Goal: Task Accomplishment & Management: Manage account settings

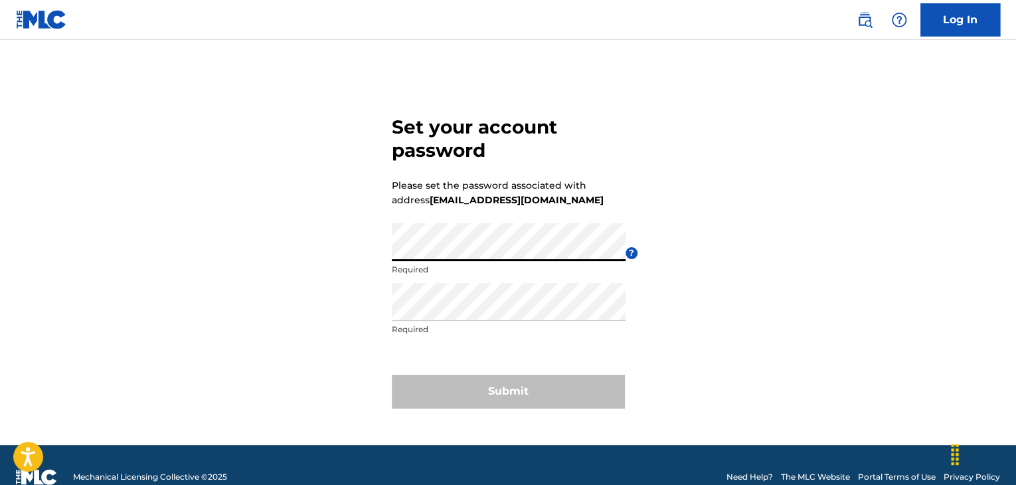
click at [102, 218] on div "Set your account password Please set the password associated with address [EMAI…" at bounding box center [507, 259] width 929 height 372
click at [216, 242] on div "Set your account password Please set the password associated with address [EMAI…" at bounding box center [507, 259] width 929 height 372
click at [318, 219] on div "Set your account password Please set the password associated with address [EMAI…" at bounding box center [507, 259] width 929 height 372
click at [324, 238] on div "Set your account password Please set the password associated with address [EMAI…" at bounding box center [507, 259] width 929 height 372
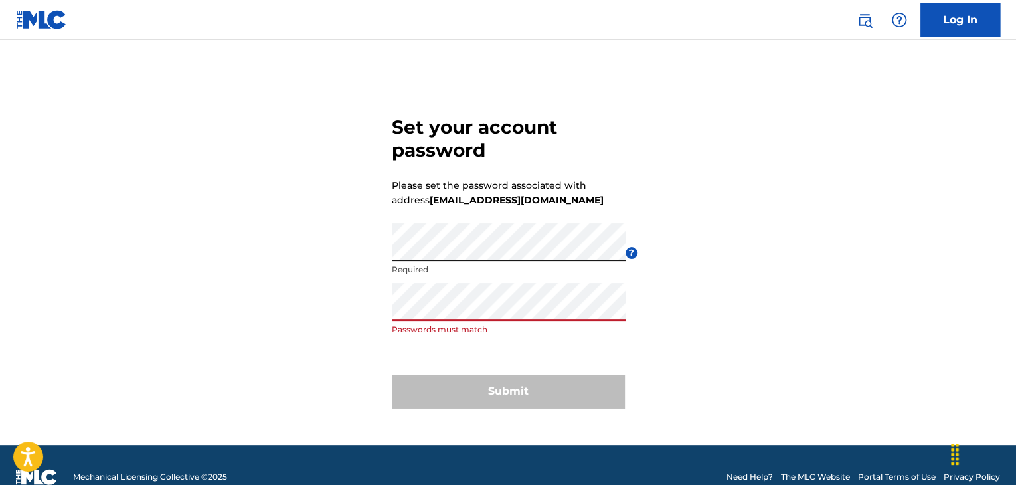
click at [301, 304] on div "Set your account password Please set the password associated with address jack@…" at bounding box center [507, 259] width 929 height 372
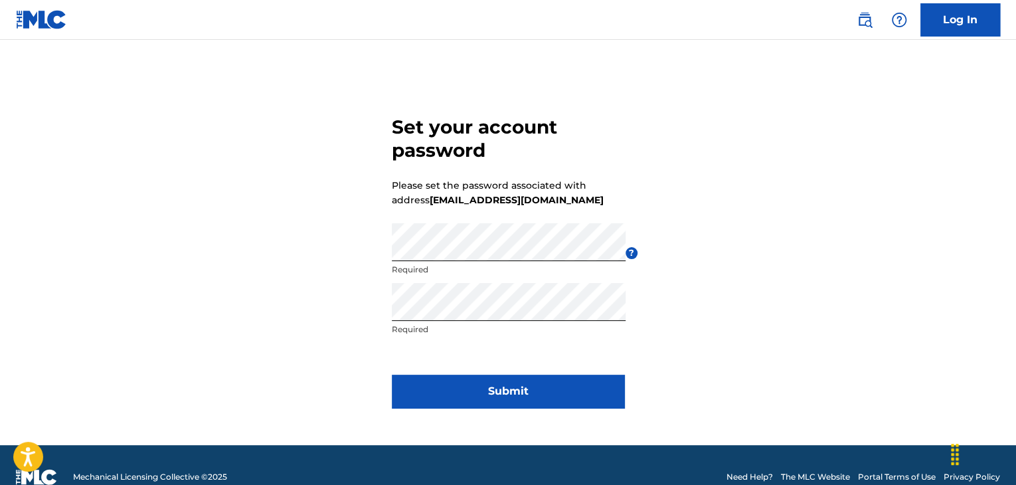
click at [592, 403] on button "Submit" at bounding box center [508, 390] width 232 height 33
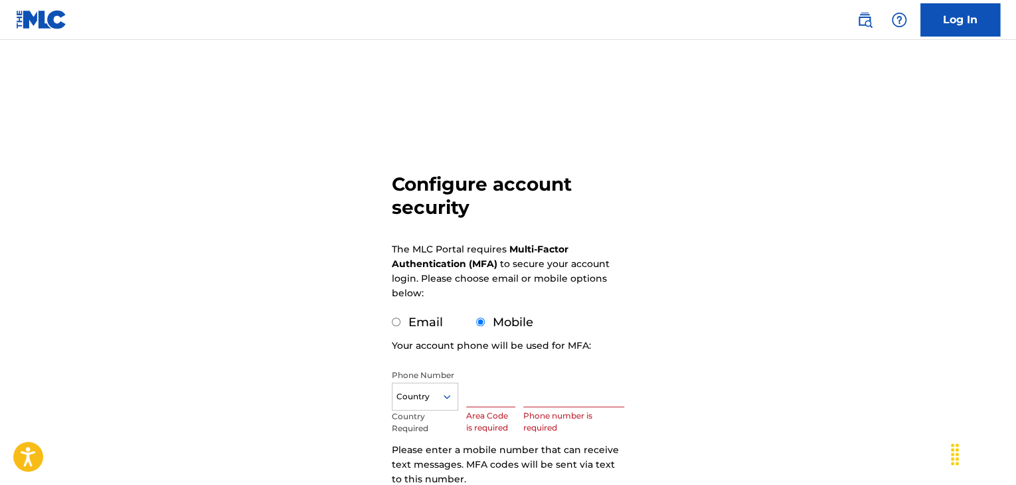
scroll to position [133, 0]
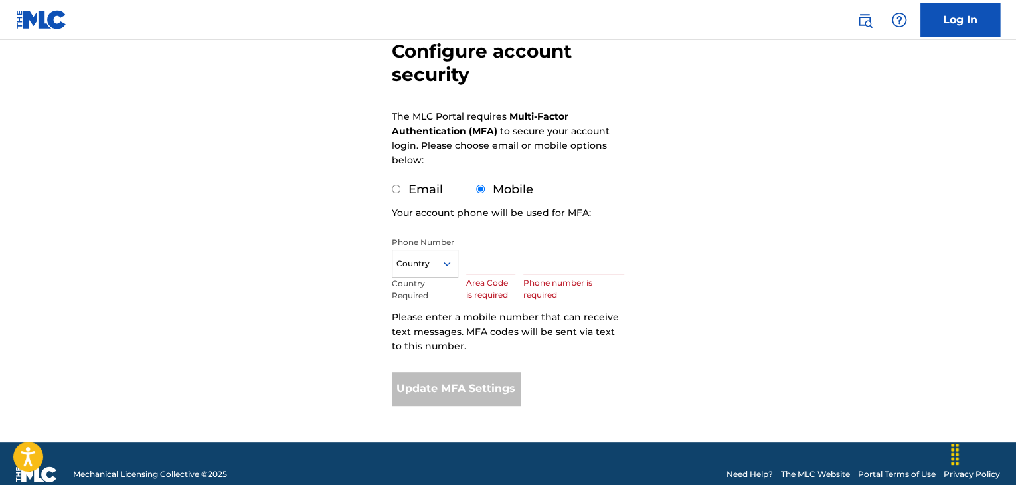
click at [442, 265] on icon at bounding box center [447, 264] width 12 height 12
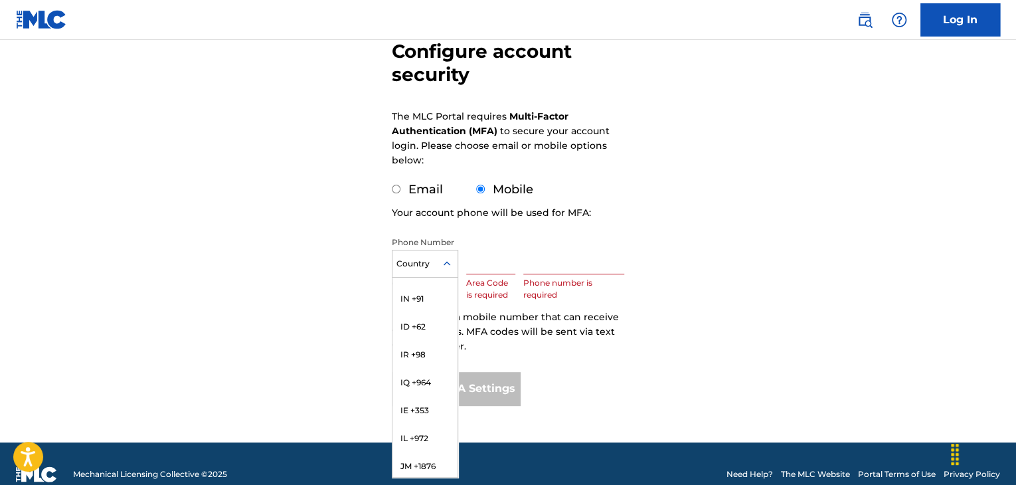
scroll to position [2328, 0]
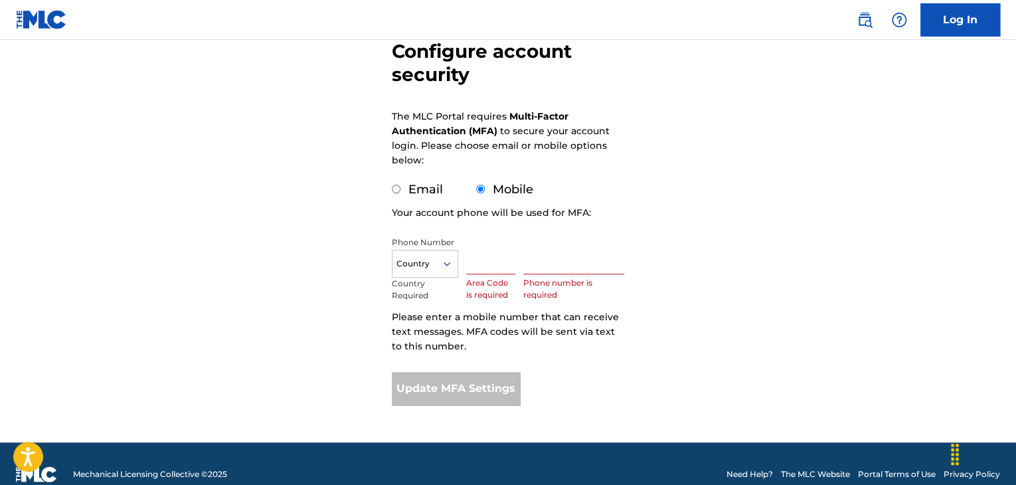
click at [421, 260] on div at bounding box center [424, 263] width 65 height 15
click at [422, 260] on div at bounding box center [424, 263] width 65 height 15
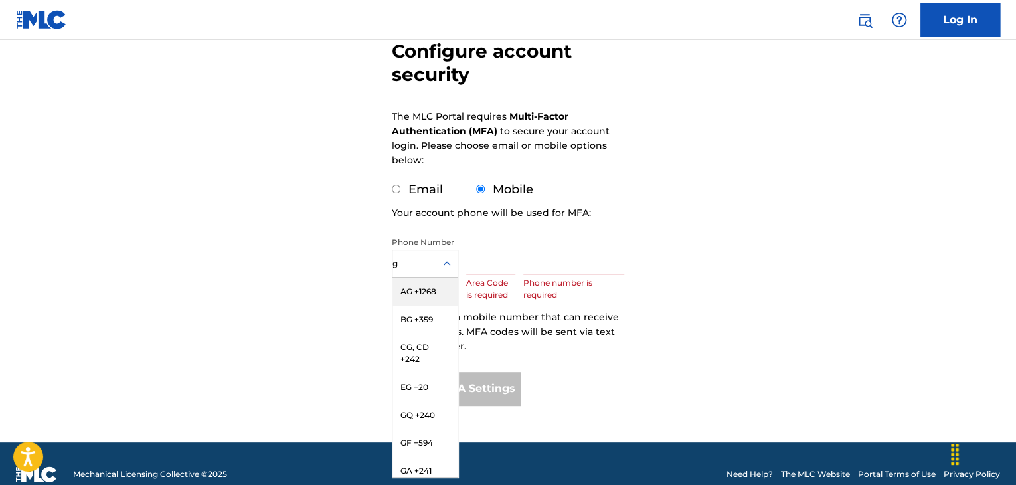
type input "gb"
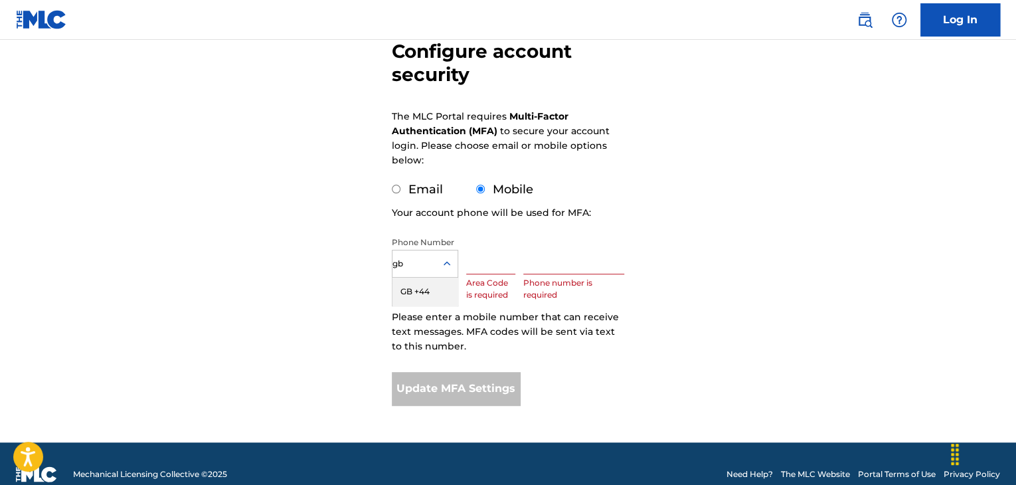
click at [426, 289] on div "GB +44" at bounding box center [424, 291] width 65 height 28
click at [493, 264] on input "text" at bounding box center [490, 255] width 49 height 38
click at [542, 266] on input "text" at bounding box center [573, 255] width 101 height 38
click at [489, 270] on input "text" at bounding box center [490, 255] width 49 height 38
type input "077"
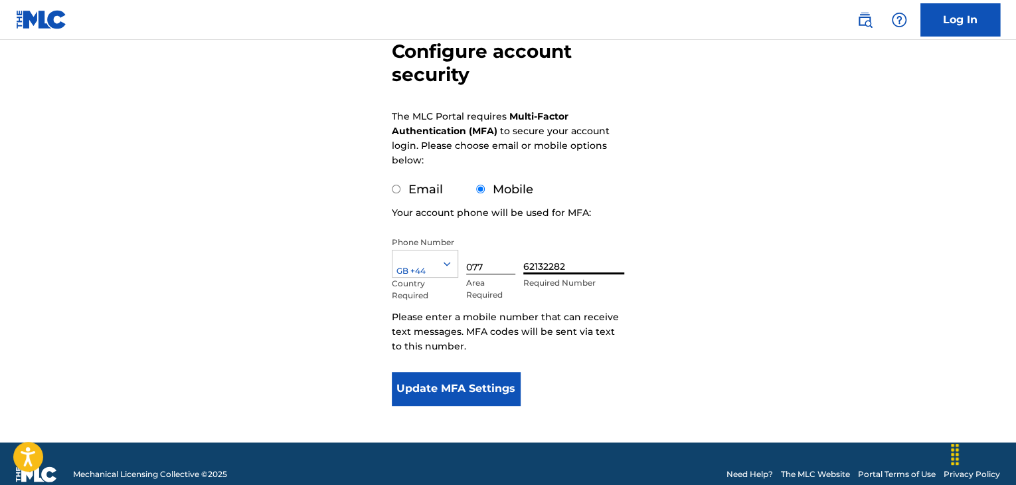
type input "62132282"
click at [460, 386] on button "Update MFA Settings" at bounding box center [456, 388] width 128 height 33
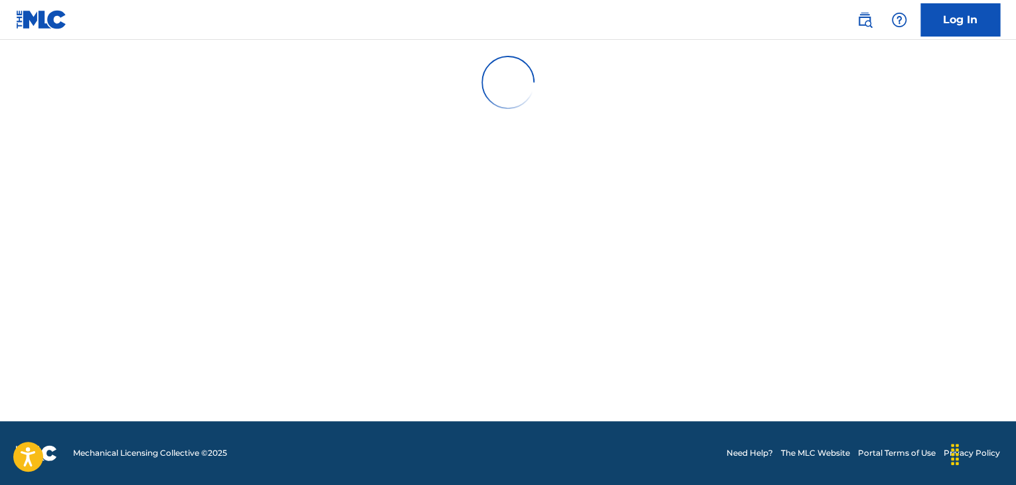
scroll to position [0, 0]
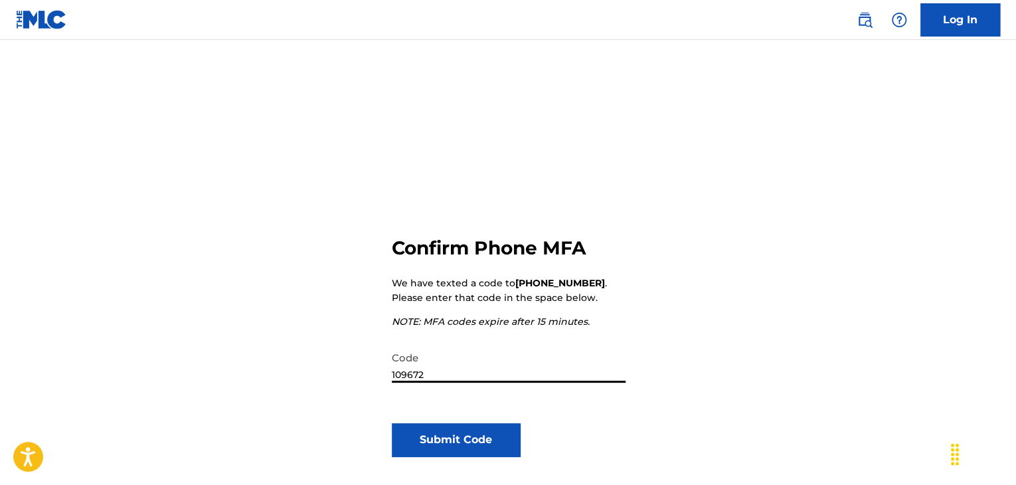
type input "109672"
click at [482, 447] on button "Submit Code" at bounding box center [456, 439] width 128 height 33
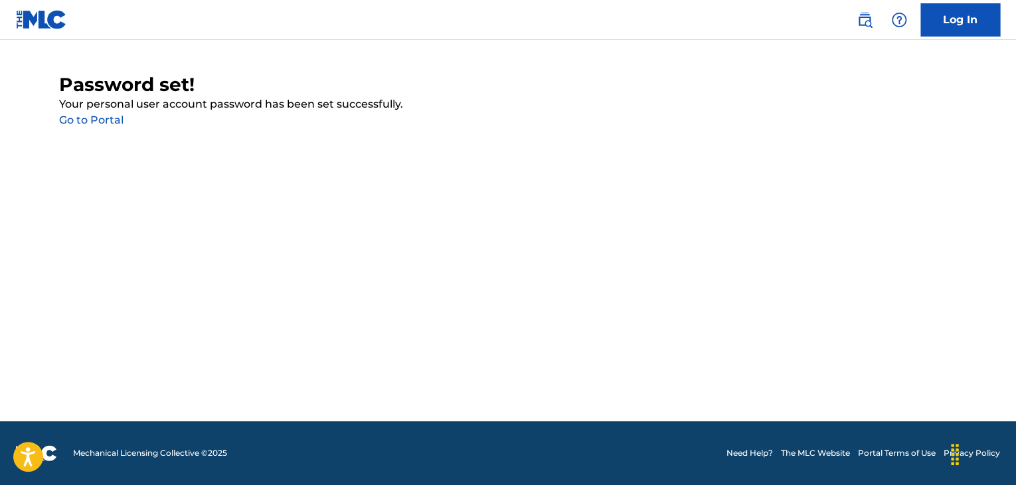
click at [101, 128] on main "Password set! Your personal user account password has been set successfully. Go…" at bounding box center [508, 230] width 1016 height 381
click at [98, 125] on link "Go to Portal" at bounding box center [91, 119] width 64 height 13
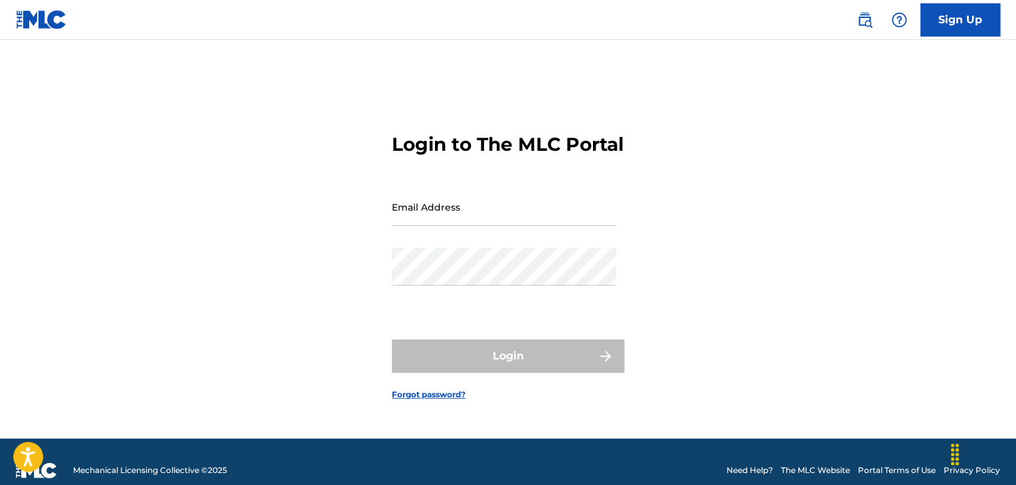
click at [458, 221] on input "Email Address" at bounding box center [504, 207] width 224 height 38
click at [508, 226] on input "jack@fwdigital" at bounding box center [504, 207] width 224 height 38
type input "[EMAIL_ADDRESS][DOMAIN_NAME]"
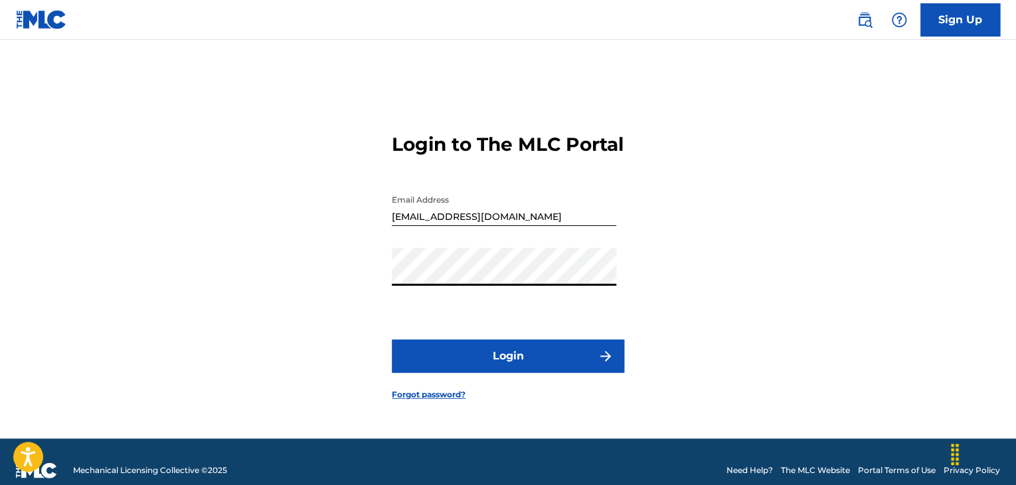
click at [473, 363] on button "Login" at bounding box center [508, 355] width 232 height 33
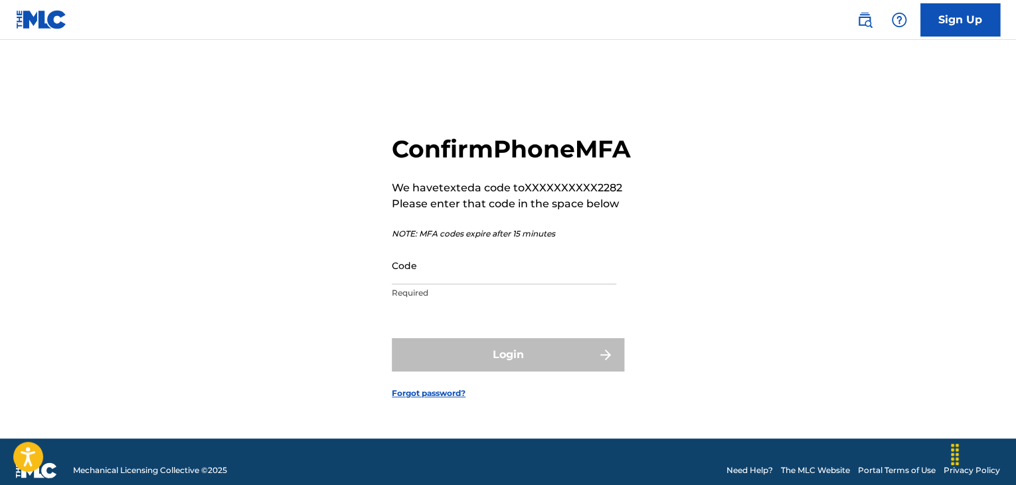
click at [481, 284] on input "Code" at bounding box center [504, 265] width 224 height 38
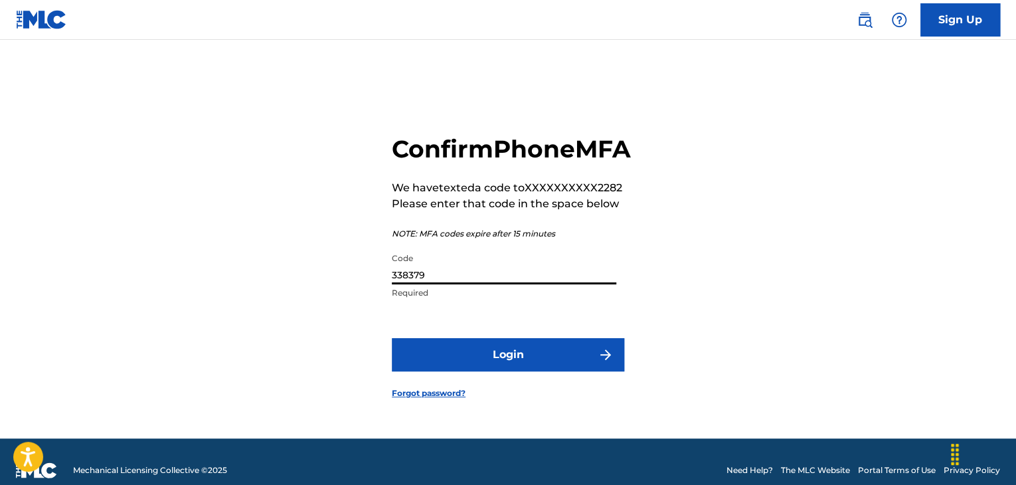
type input "338379"
click at [530, 371] on button "Login" at bounding box center [508, 354] width 232 height 33
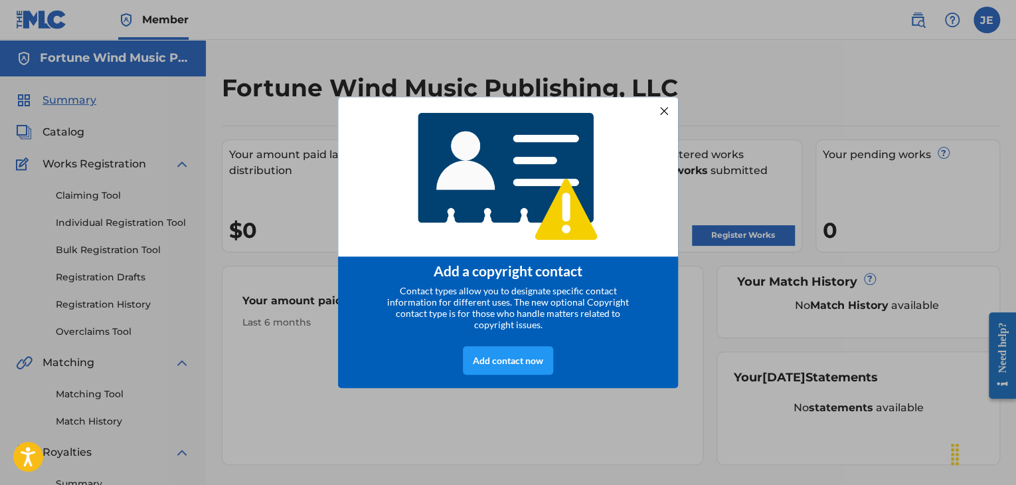
click at [662, 108] on div at bounding box center [663, 110] width 17 height 17
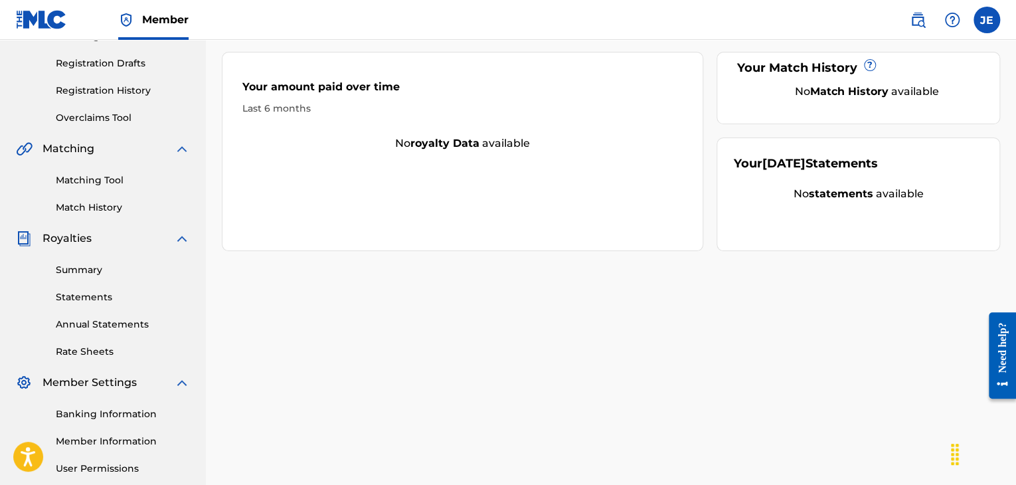
scroll to position [73, 0]
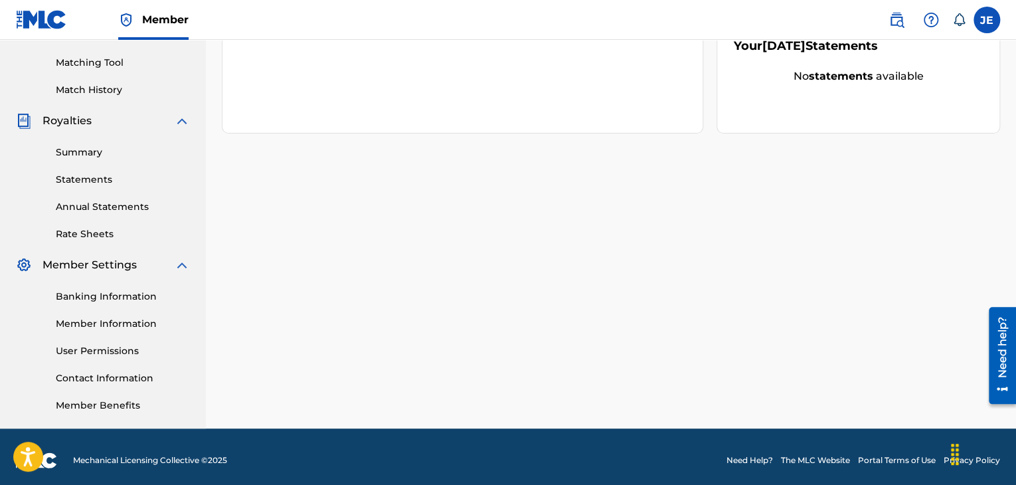
scroll to position [332, 0]
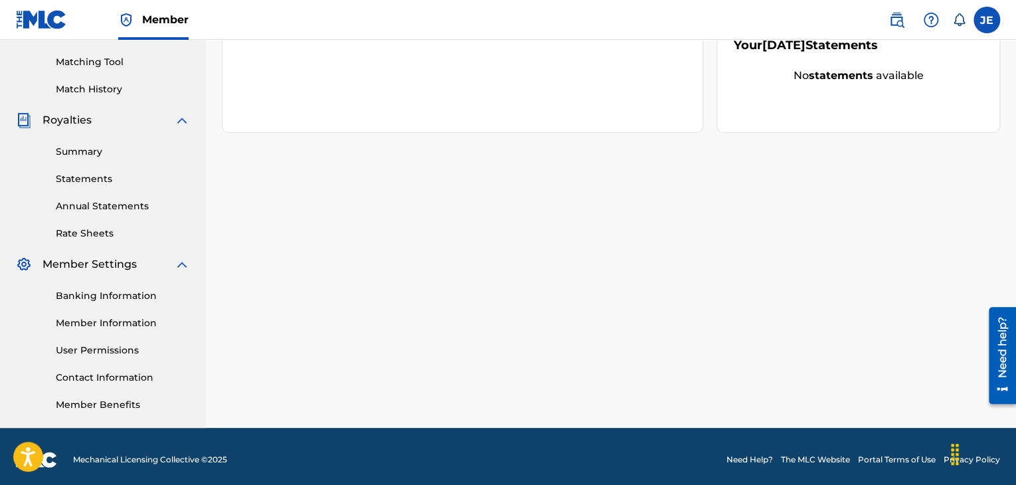
click at [74, 157] on link "Summary" at bounding box center [123, 152] width 134 height 14
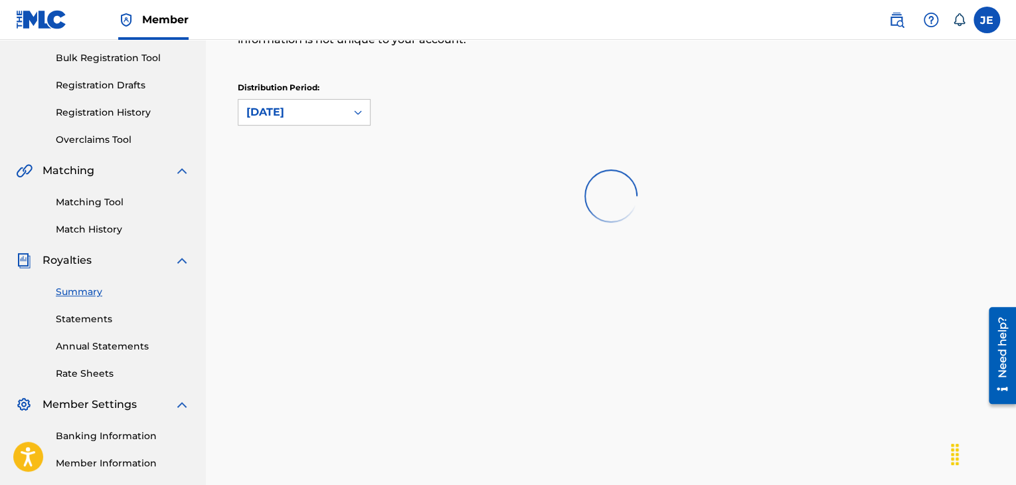
scroll to position [339, 0]
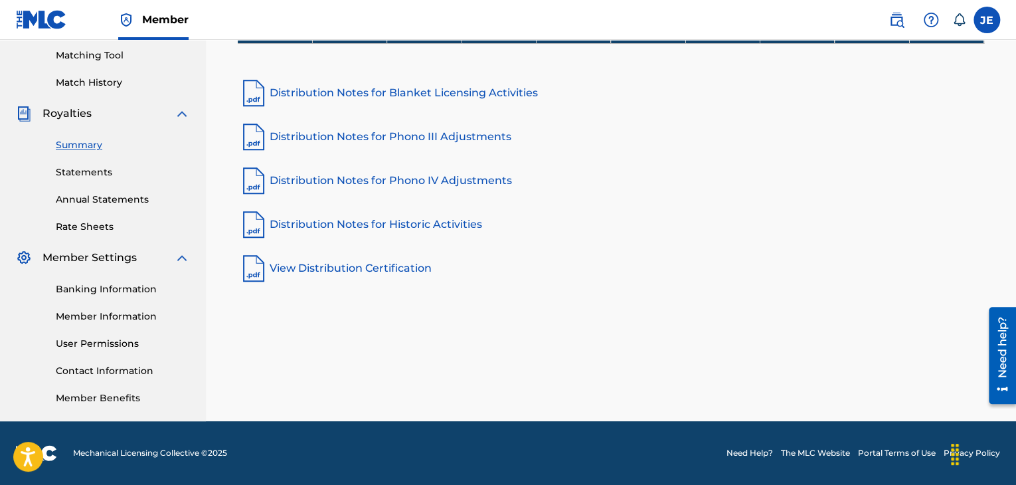
click at [104, 316] on link "Member Information" at bounding box center [123, 316] width 134 height 14
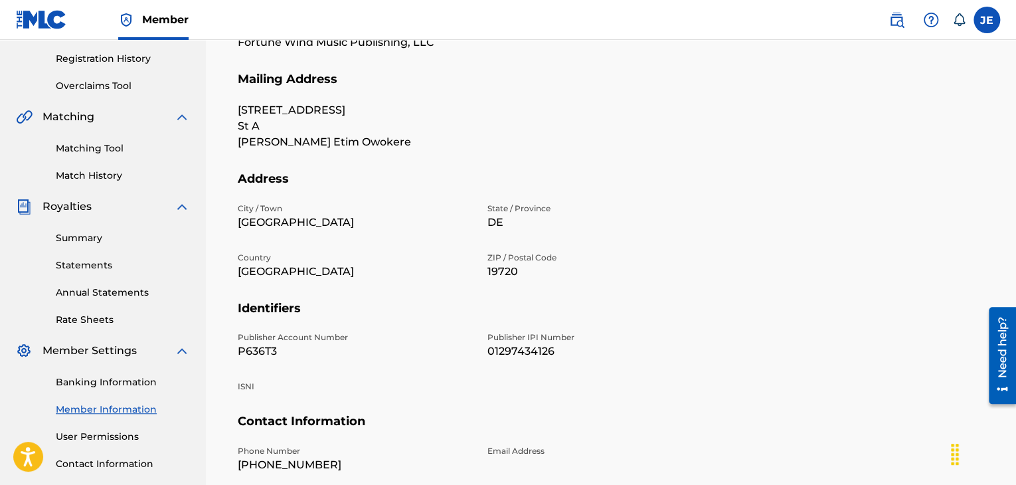
scroll to position [265, 0]
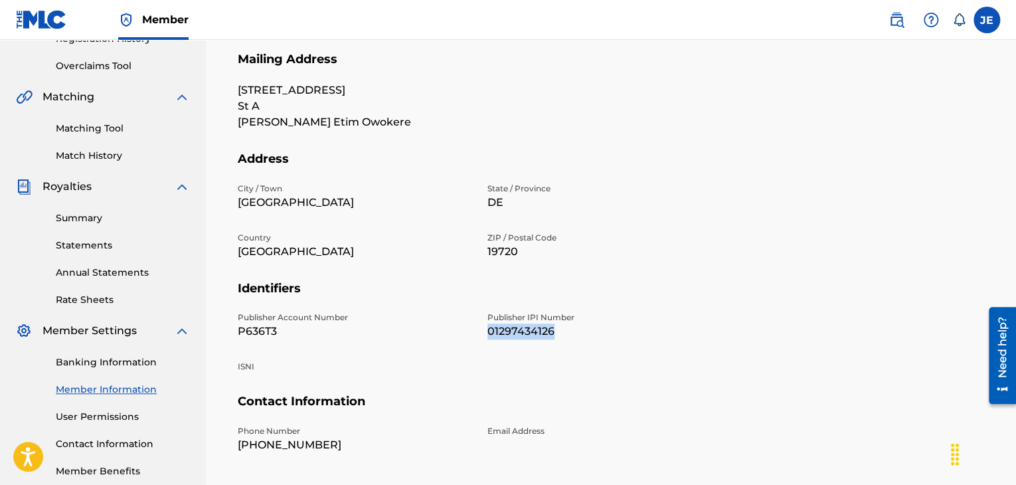
drag, startPoint x: 554, startPoint y: 332, endPoint x: 487, endPoint y: 332, distance: 67.0
click at [487, 332] on p "01297434126" at bounding box center [604, 331] width 234 height 16
copy p "01297434126"
click at [518, 334] on p "01297434126" at bounding box center [604, 331] width 234 height 16
drag, startPoint x: 554, startPoint y: 330, endPoint x: 484, endPoint y: 329, distance: 70.4
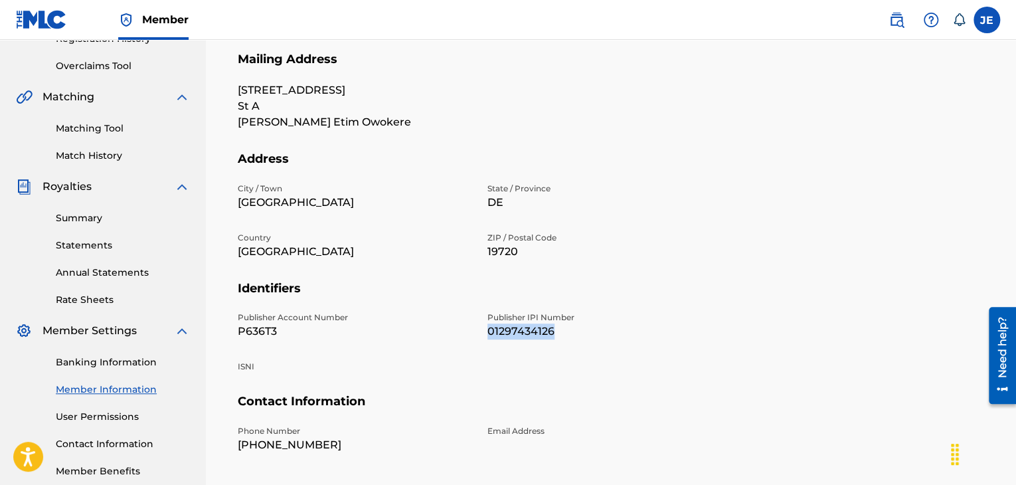
click at [484, 329] on div "Publisher Account Number P636T3 Publisher IPI Number 01297434126 ISNI" at bounding box center [479, 352] width 483 height 82
copy p "01297434126"
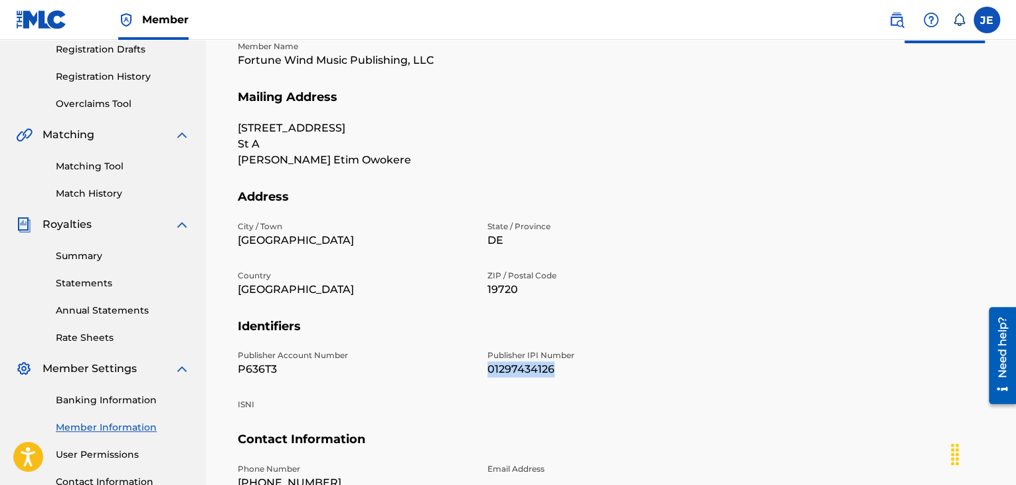
scroll to position [85, 0]
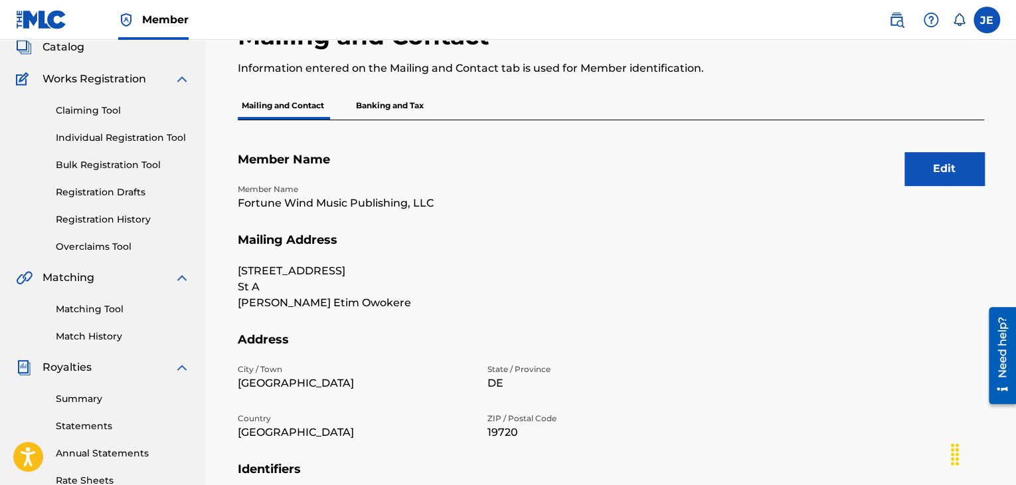
click at [384, 106] on p "Banking and Tax" at bounding box center [390, 106] width 76 height 28
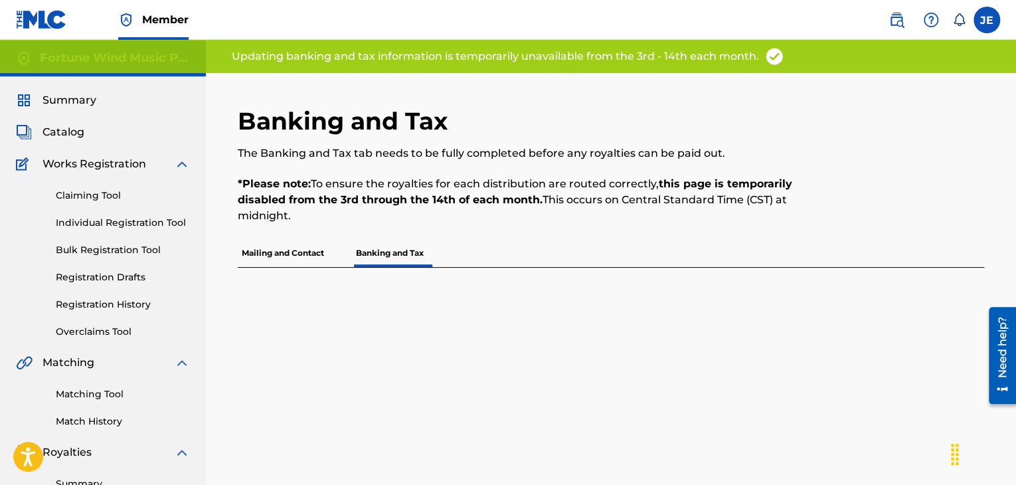
click at [285, 252] on p "Mailing and Contact" at bounding box center [283, 253] width 90 height 28
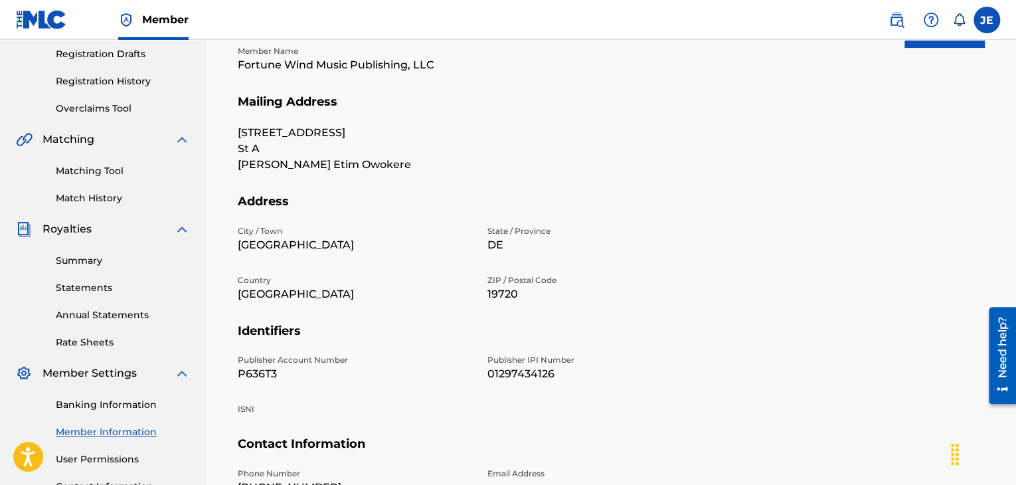
scroll to position [332, 0]
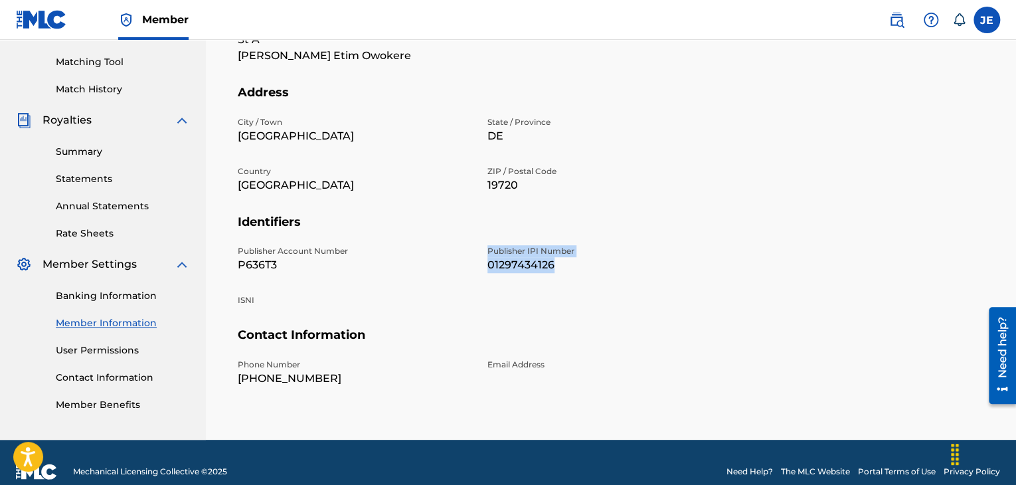
drag, startPoint x: 564, startPoint y: 264, endPoint x: 475, endPoint y: 264, distance: 88.9
click at [475, 264] on div "Publisher Account Number P636T3 Publisher IPI Number 01297434126 ISNI" at bounding box center [479, 286] width 483 height 82
click at [582, 279] on div "Publisher Account Number P636T3 Publisher IPI Number 01297434126 ISNI" at bounding box center [479, 286] width 483 height 82
drag, startPoint x: 555, startPoint y: 265, endPoint x: 489, endPoint y: 268, distance: 65.8
click at [489, 268] on p "01297434126" at bounding box center [604, 265] width 234 height 16
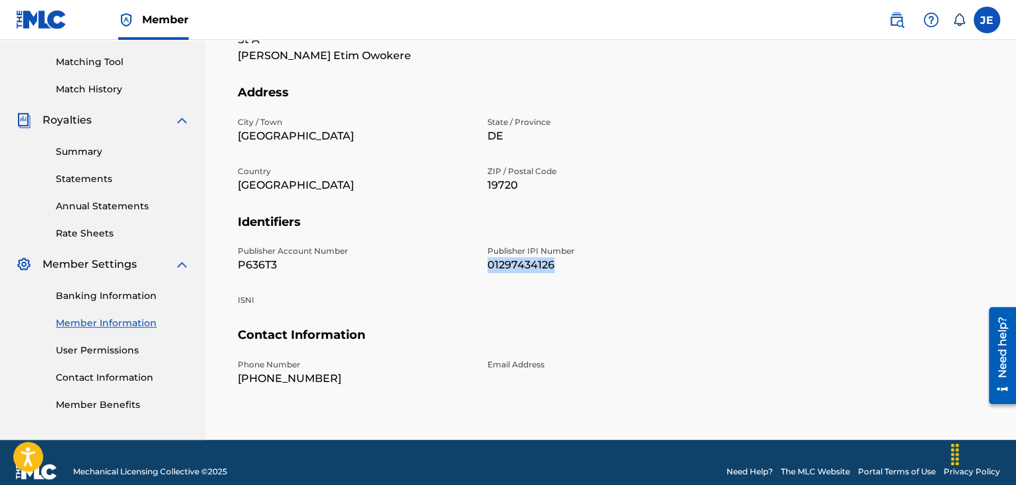
copy p "01297434126"
click at [554, 207] on div "City / Town New Castle State / Province DE Country USA ZIP / Postal Code 19720" at bounding box center [479, 165] width 483 height 98
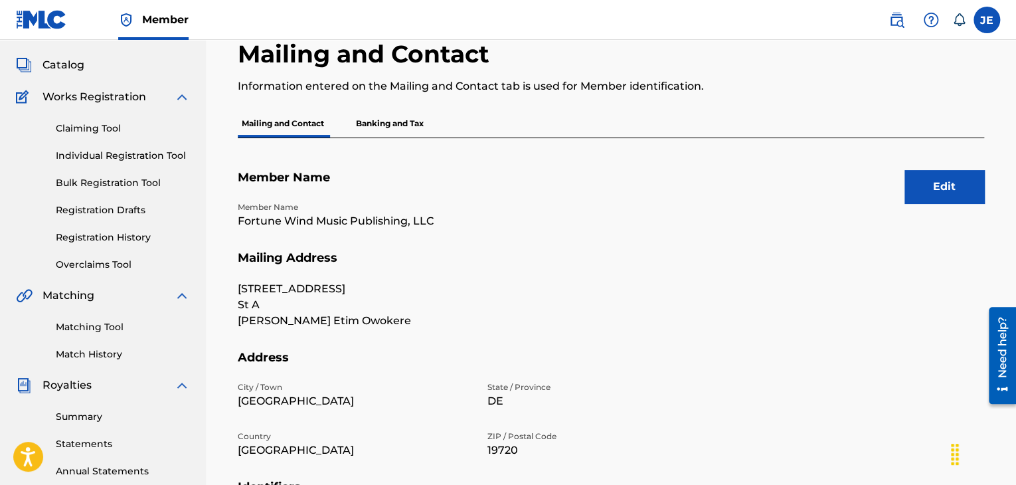
scroll to position [0, 0]
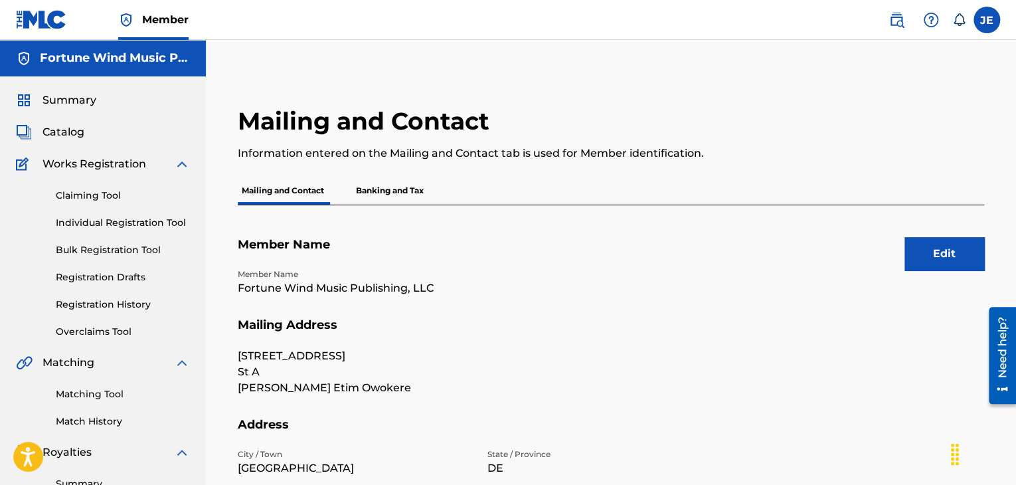
click at [377, 185] on p "Banking and Tax" at bounding box center [390, 191] width 76 height 28
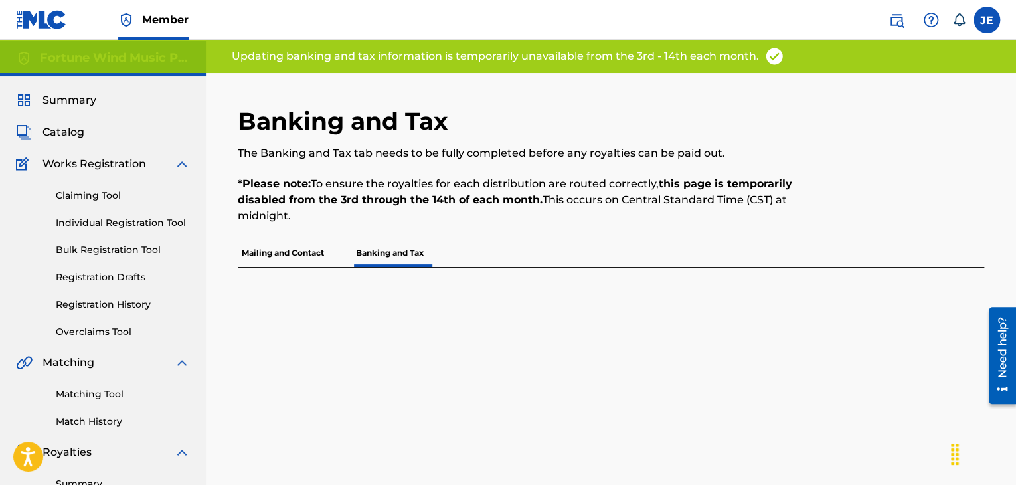
click at [275, 249] on p "Mailing and Contact" at bounding box center [283, 253] width 90 height 28
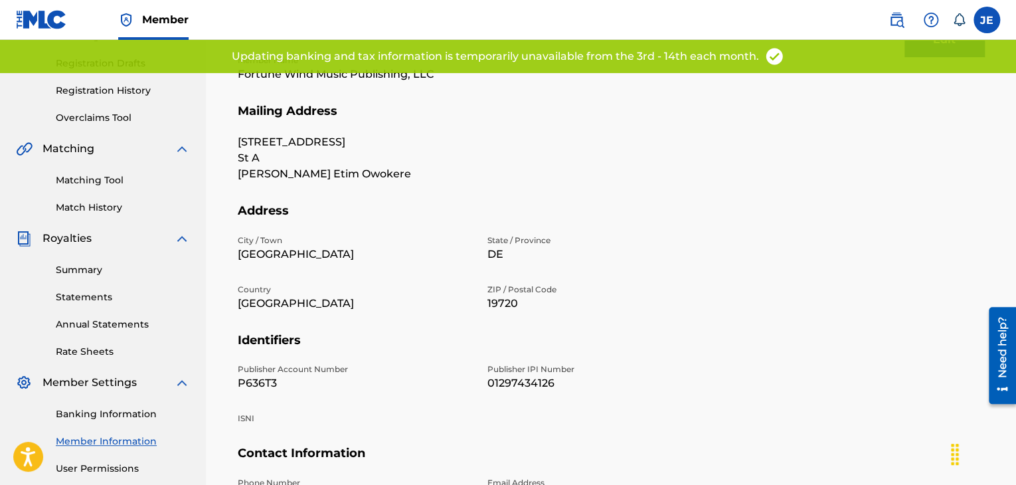
scroll to position [350, 0]
